Goal: Task Accomplishment & Management: Manage account settings

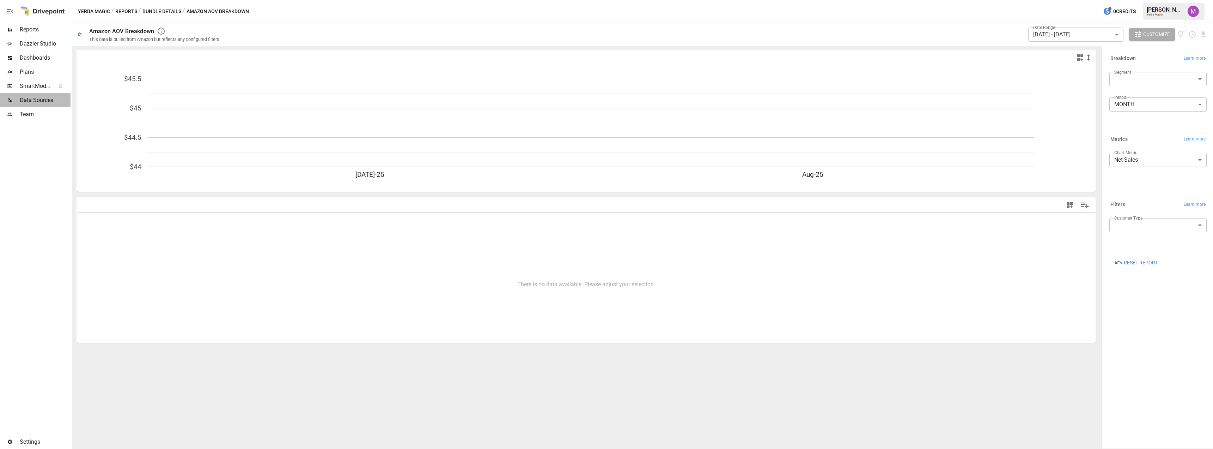
click at [46, 93] on div "Data Sources" at bounding box center [35, 100] width 71 height 14
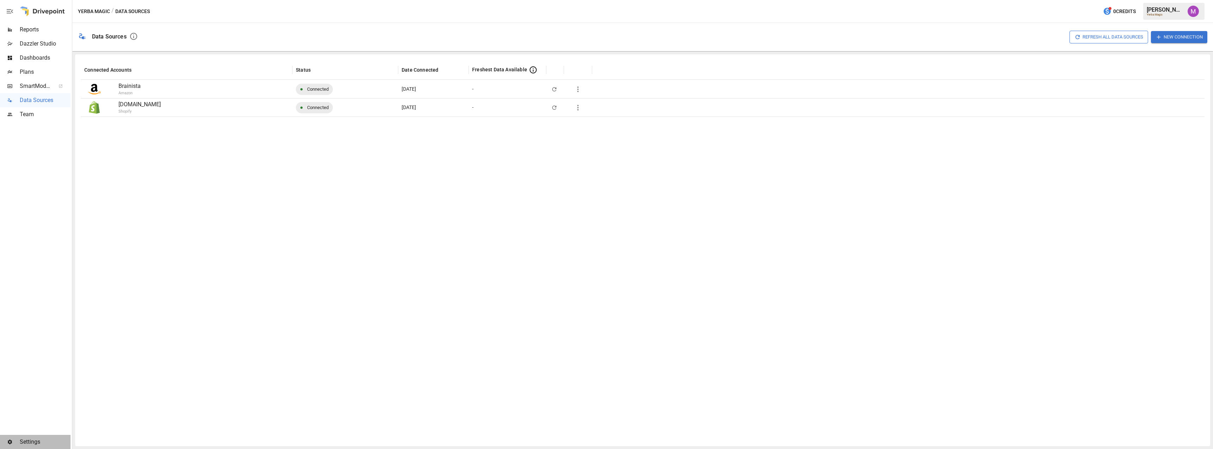
click at [24, 445] on span "Settings" at bounding box center [45, 441] width 51 height 8
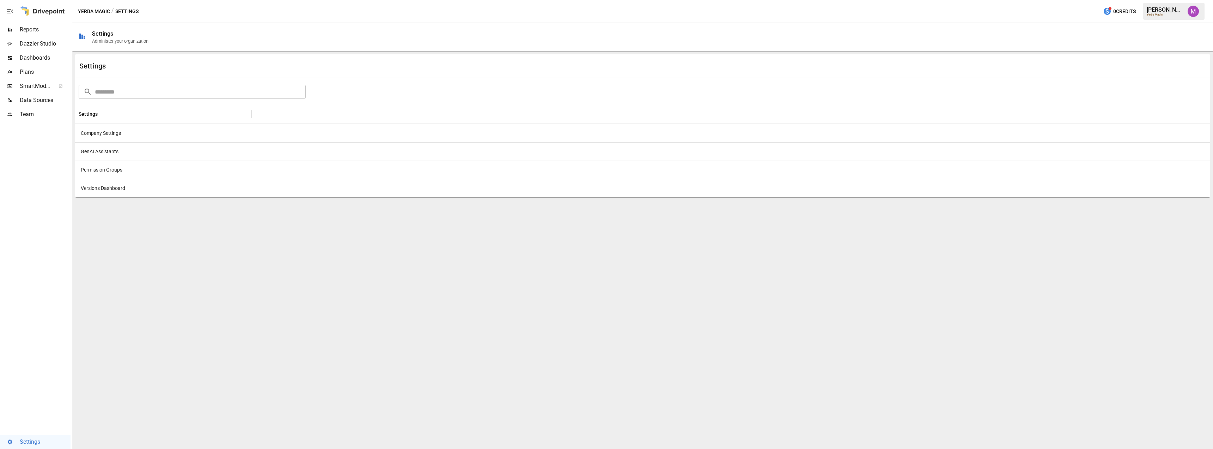
click at [102, 134] on div "Company Settings" at bounding box center [163, 133] width 176 height 18
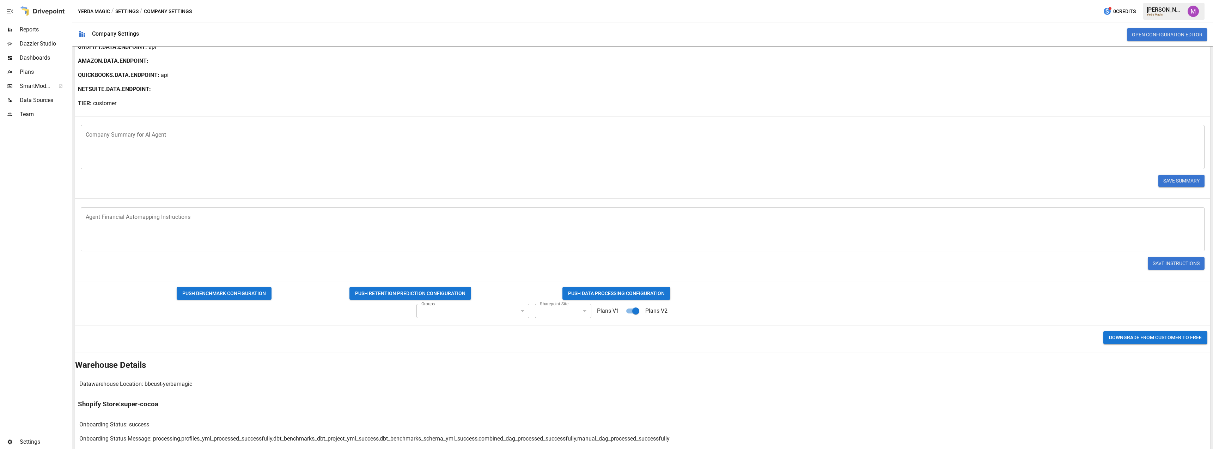
scroll to position [118, 0]
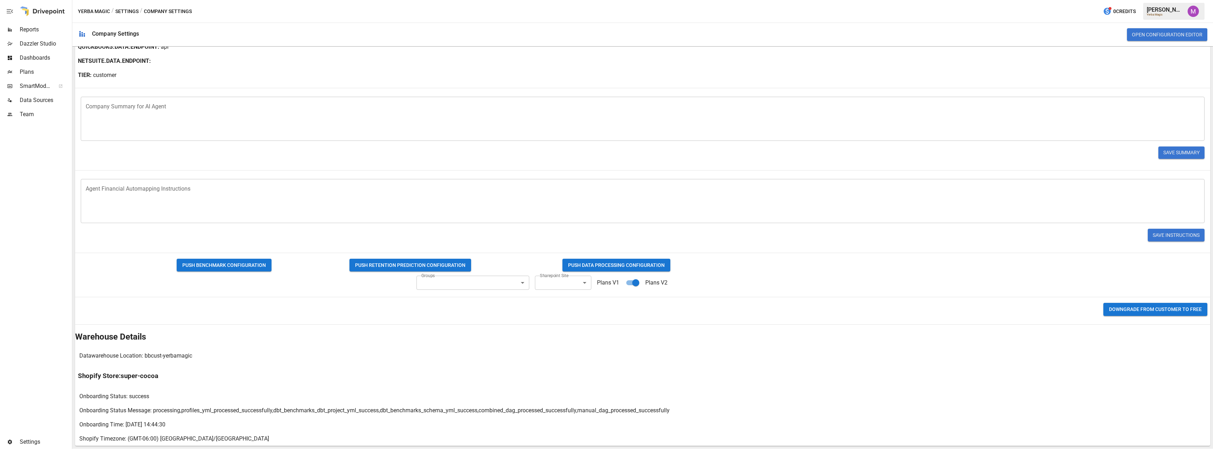
click at [37, 71] on span "Plans" at bounding box center [45, 72] width 51 height 8
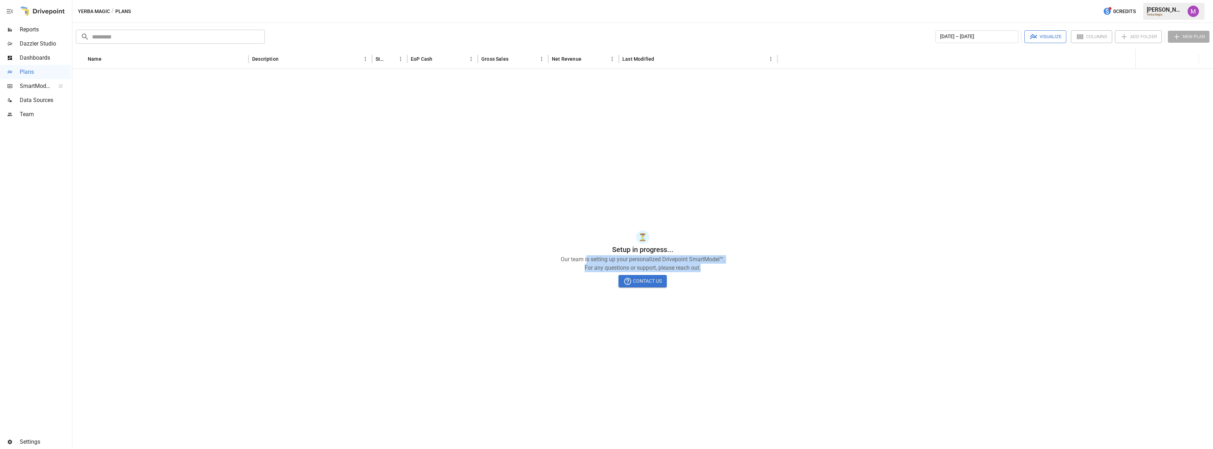
drag, startPoint x: 587, startPoint y: 255, endPoint x: 738, endPoint y: 268, distance: 151.2
click at [738, 268] on div "Our team is setting up your personalized Drivepoint SmartModel™. For any questi…" at bounding box center [642, 263] width 1141 height 17
click at [738, 268] on p "For any questions or support, please reach out." at bounding box center [642, 267] width 1141 height 8
drag, startPoint x: 738, startPoint y: 273, endPoint x: 559, endPoint y: 248, distance: 180.2
click at [560, 248] on div "⏳ Setup in progress... Our team is setting up your personalized Drivepoint Smar…" at bounding box center [642, 258] width 1141 height 57
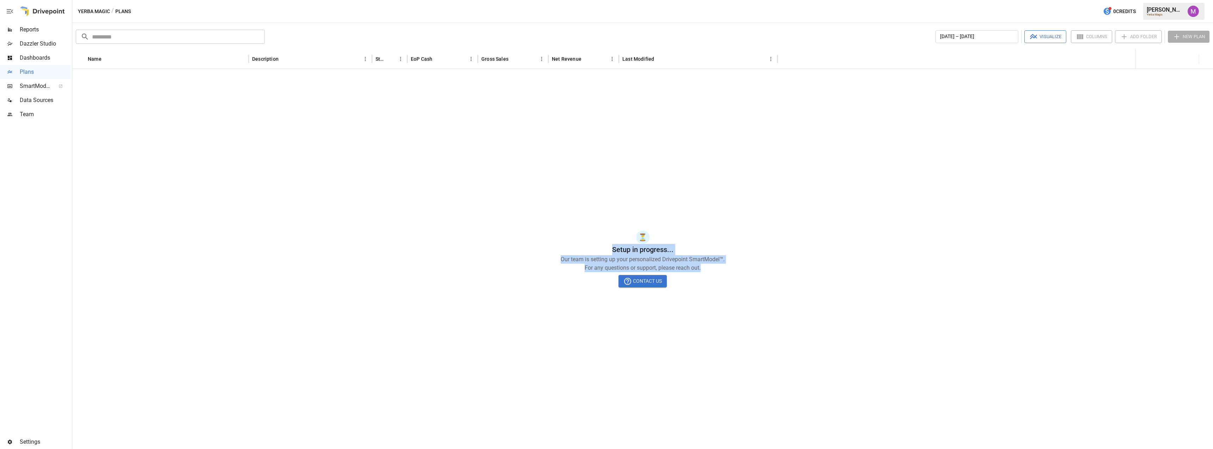
click at [559, 248] on h6 "Setup in progress..." at bounding box center [642, 249] width 1141 height 11
click at [254, 206] on div "⏳ Setup in progress... Our team is setting up your personalized Drivepoint Smar…" at bounding box center [642, 259] width 1141 height 380
click at [516, 372] on div "⏳ Setup in progress... Our team is setting up your personalized Drivepoint Smar…" at bounding box center [642, 259] width 1141 height 380
click at [483, 393] on div "⏳ Setup in progress... Our team is setting up your personalized Drivepoint Smar…" at bounding box center [642, 259] width 1141 height 380
click at [41, 437] on div "Settings" at bounding box center [35, 442] width 71 height 14
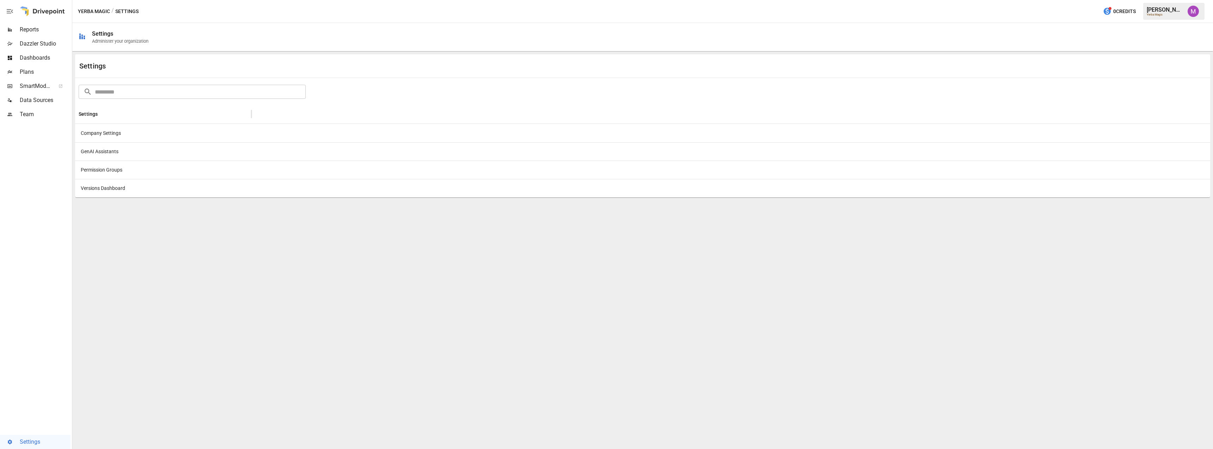
click at [114, 132] on div "Company Settings" at bounding box center [163, 133] width 176 height 18
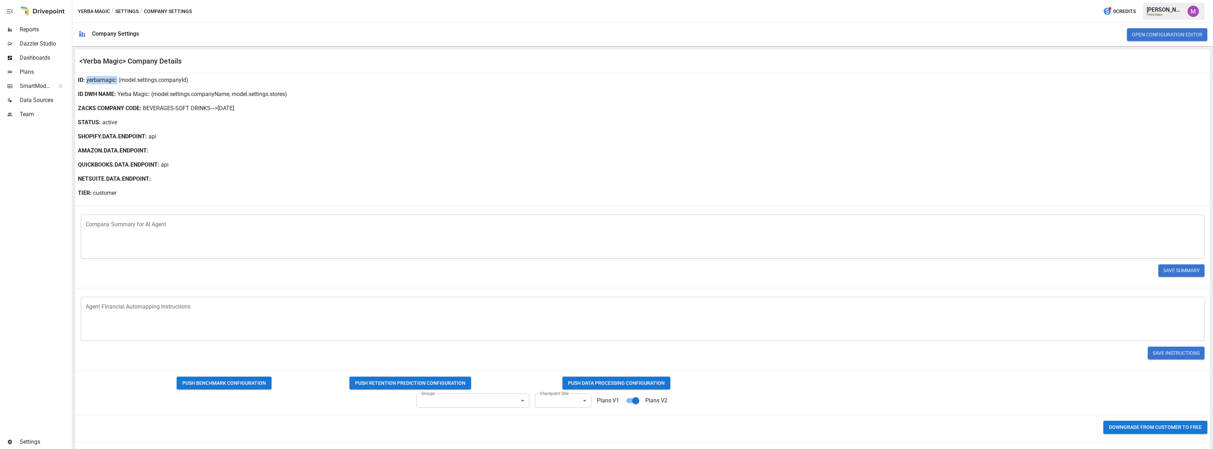
drag, startPoint x: 86, startPoint y: 78, endPoint x: 116, endPoint y: 79, distance: 29.6
click at [116, 79] on div "ID : yerbamagic : (model.settings.companyId)" at bounding box center [642, 80] width 1135 height 14
copy p "yerbamagic"
drag, startPoint x: 120, startPoint y: 94, endPoint x: 131, endPoint y: 92, distance: 11.4
click at [131, 92] on p "Yerba Magic" at bounding box center [132, 94] width 31 height 8
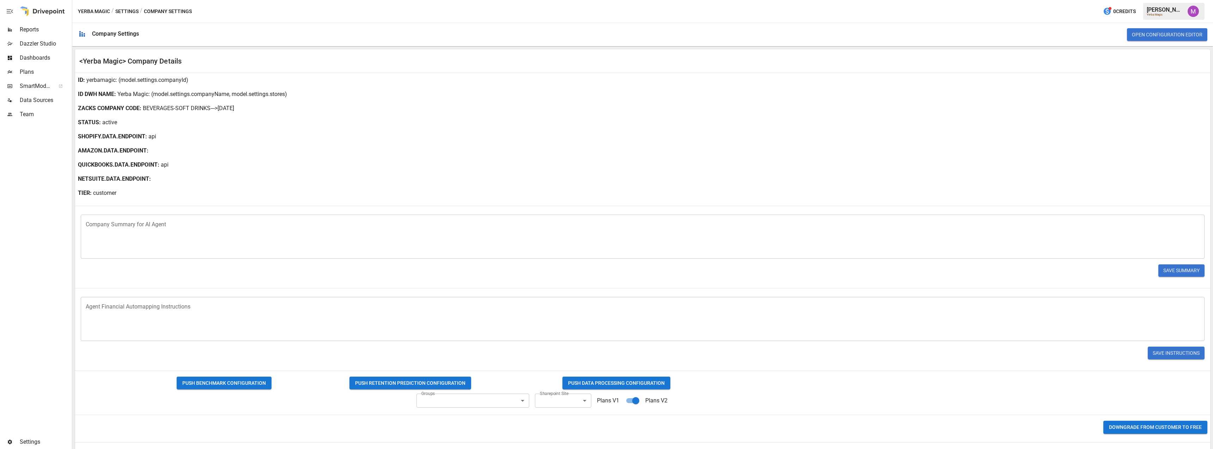
click at [137, 92] on p "Yerba Magic" at bounding box center [132, 94] width 31 height 8
drag, startPoint x: 148, startPoint y: 95, endPoint x: 118, endPoint y: 95, distance: 30.3
click at [118, 95] on p "Yerba Magic" at bounding box center [132, 94] width 31 height 8
copy p "Yerba Magic"
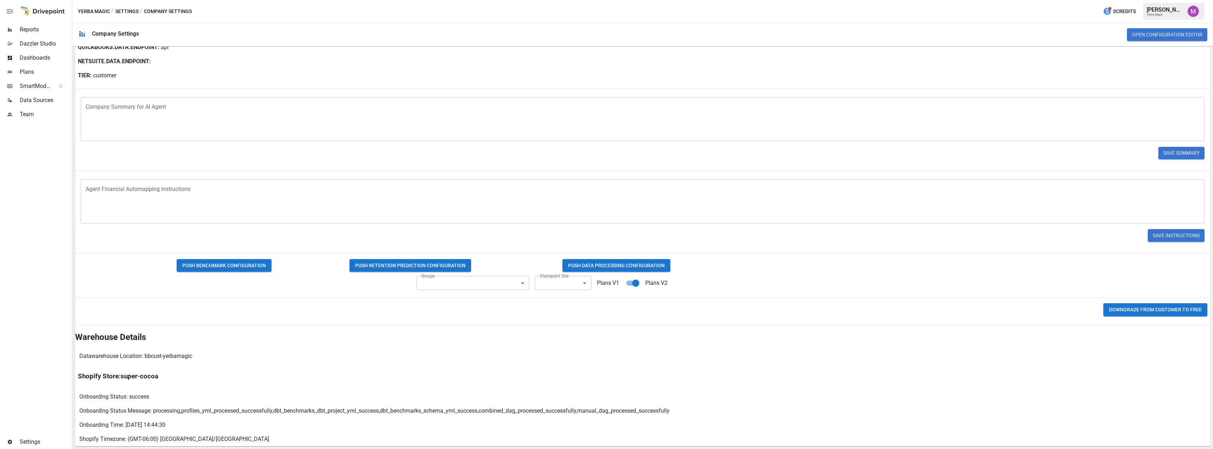
scroll to position [118, 0]
click at [559, 0] on body "Reports Dazzler Studio Dashboards Plans SmartModel ™ Data Sources Team Settings…" at bounding box center [606, 0] width 1213 height 0
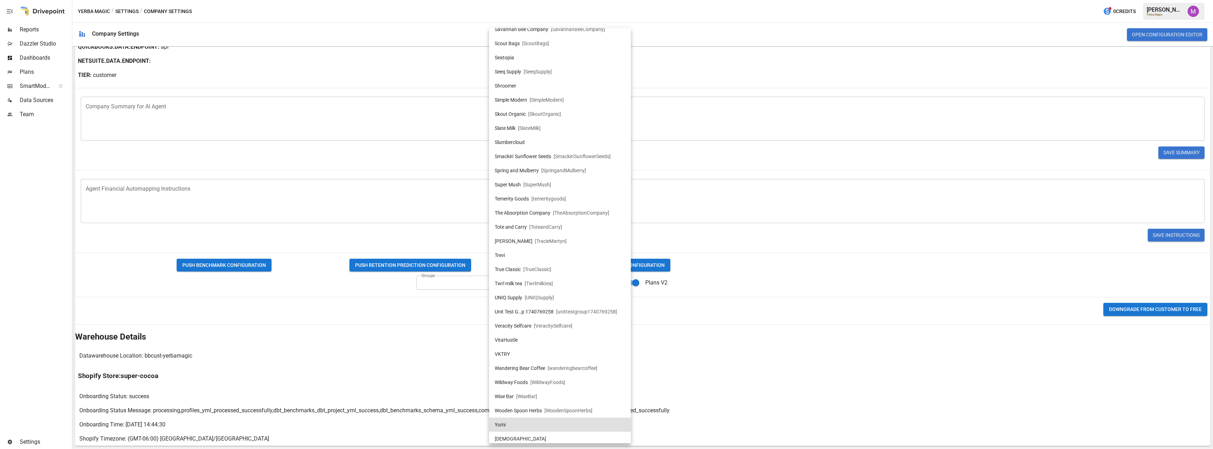
scroll to position [1425, 0]
click at [835, 196] on div at bounding box center [606, 224] width 1213 height 449
